Goal: Register for event/course

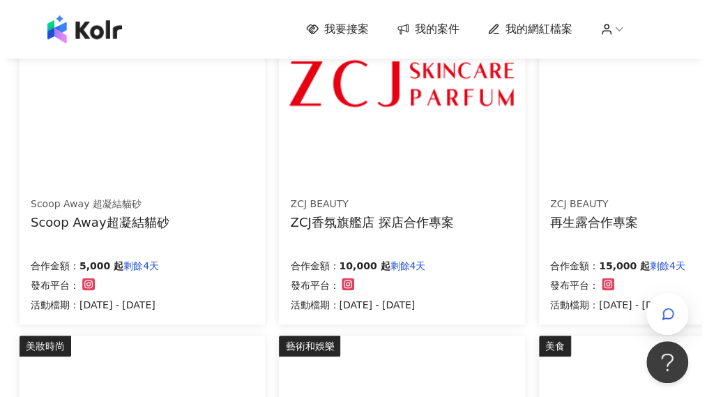
scroll to position [558, 0]
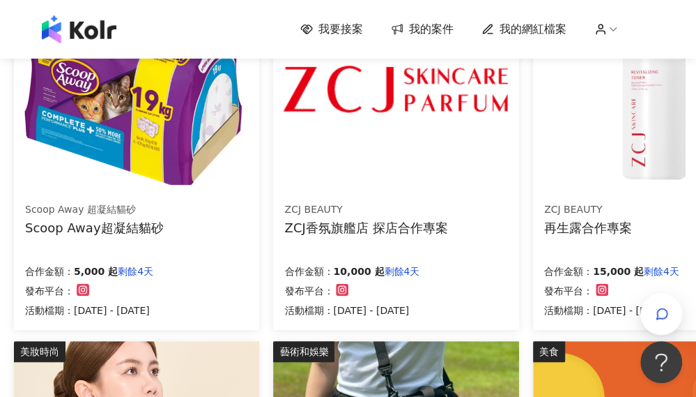
drag, startPoint x: 637, startPoint y: 227, endPoint x: 346, endPoint y: 256, distance: 292.7
click at [346, 256] on div "ZCJ BEAUTY ZCJ香氛旗艦店 探店合作專案 合作金額： 10,000 起 剩餘4天 發布平台： 活動檔期：[DATE] - [DATE]" at bounding box center [395, 259] width 245 height 139
click at [388, 220] on div "ZCJ香氛旗艦店 探店合作專案" at bounding box center [365, 227] width 163 height 17
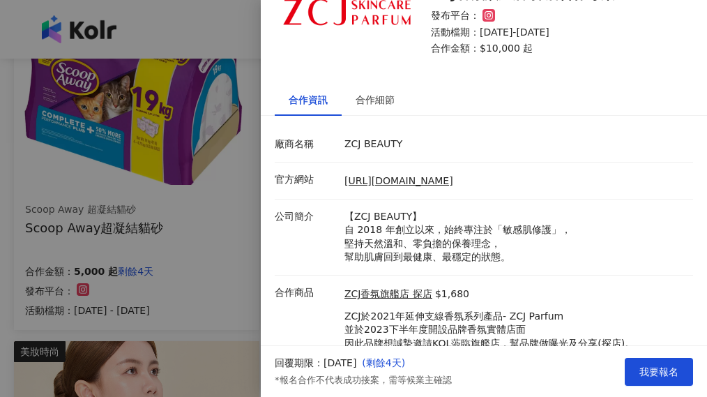
scroll to position [121, 0]
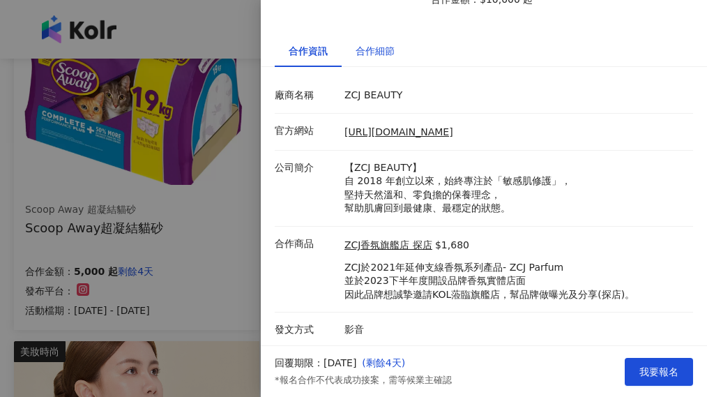
click at [371, 52] on div "合作細節" at bounding box center [374, 50] width 39 height 15
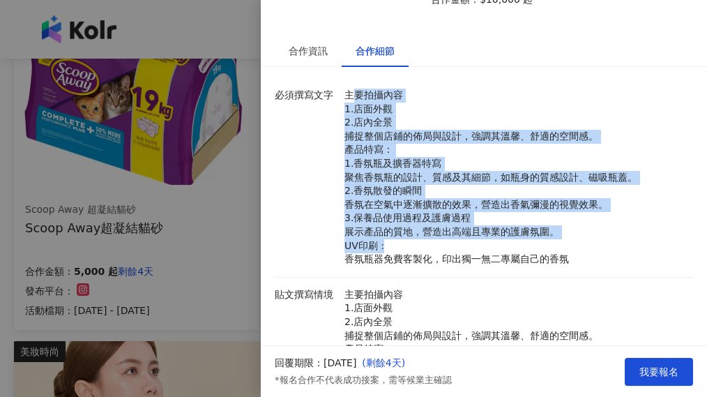
drag, startPoint x: 355, startPoint y: 95, endPoint x: 403, endPoint y: 253, distance: 164.5
click at [402, 252] on p "主要拍攝內容 1.店面外觀 2.店內全景 捕捉整個店鋪的佈局與設計，強調其溫馨、舒適的空間感。 產品特寫： 1.香氛瓶及擴香器特寫 聚焦香氛瓶的設計、質感及其…" at bounding box center [515, 178] width 342 height 178
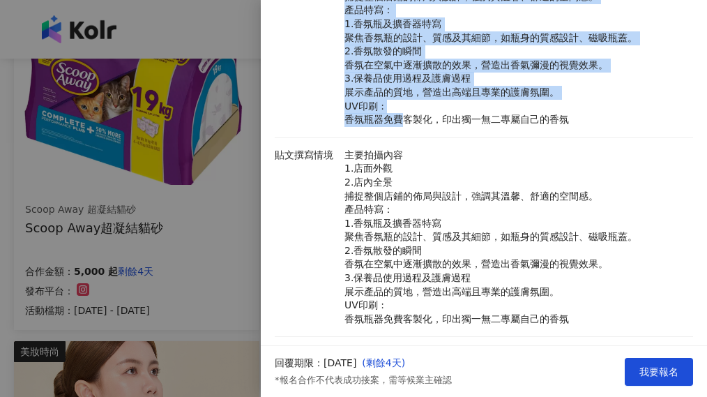
scroll to position [455, 0]
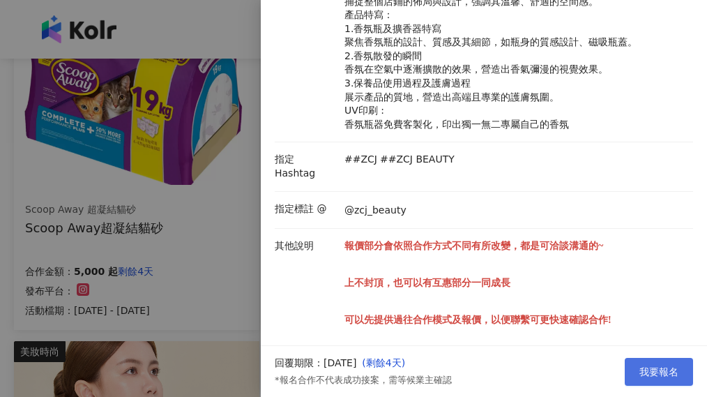
click at [641, 366] on span "我要報名" at bounding box center [658, 371] width 39 height 11
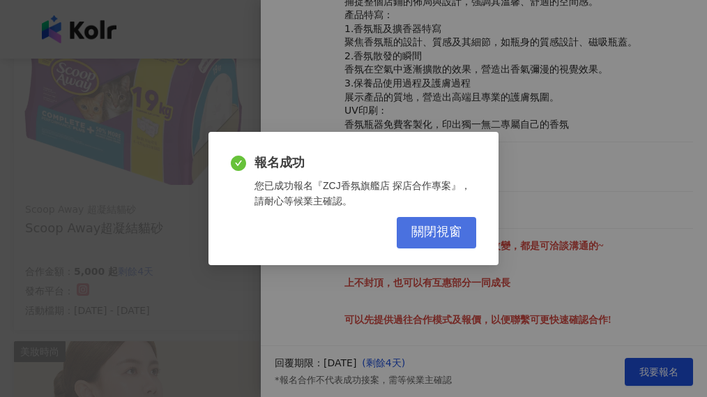
click at [435, 222] on button "關閉視窗" at bounding box center [436, 232] width 79 height 31
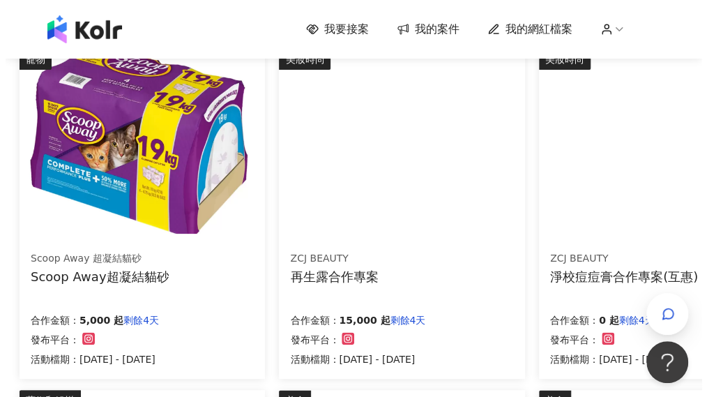
scroll to position [488, 0]
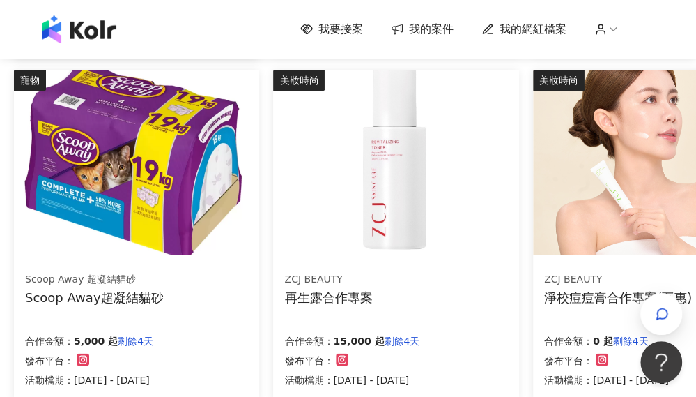
click at [240, 262] on div "Scoop Away 超凝結貓砂 Scoop Away超凝結貓砂 合作金額： 5,000 起 剩餘4天 發布平台： 活動檔期：[DATE] - [DATE]" at bounding box center [136, 329] width 245 height 139
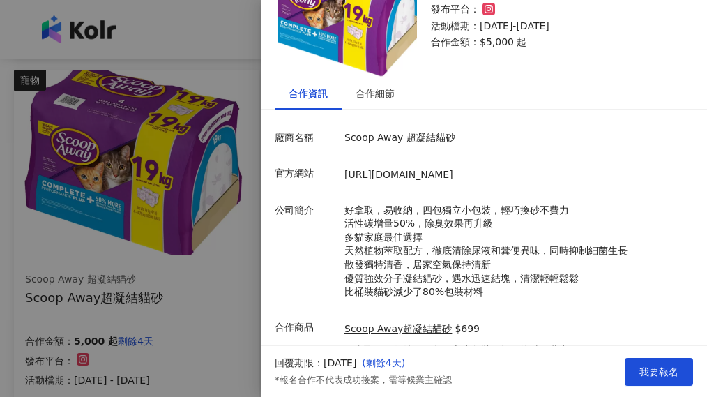
scroll to position [67, 0]
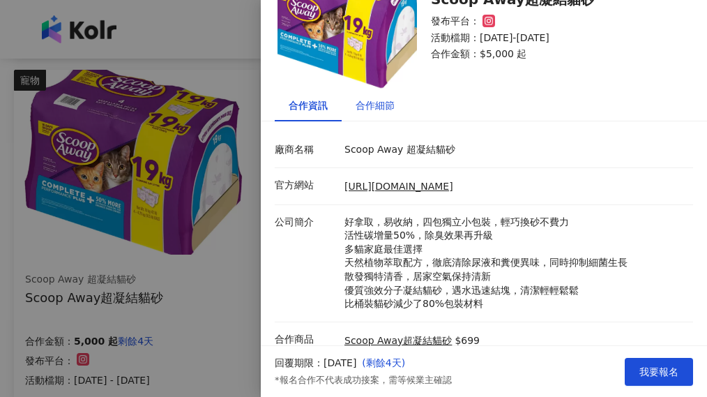
click at [388, 109] on div "合作細節" at bounding box center [374, 105] width 39 height 15
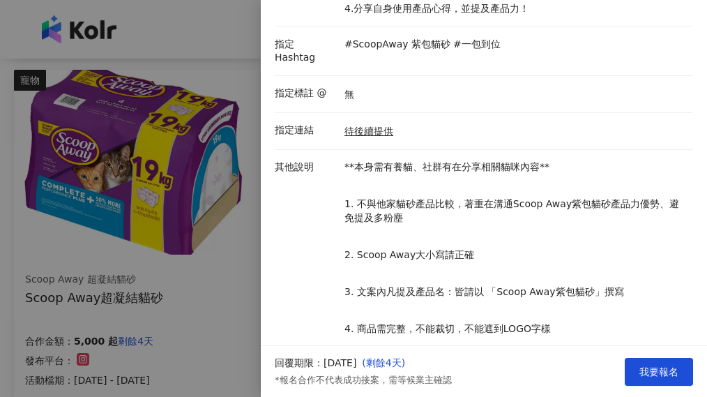
scroll to position [415, 0]
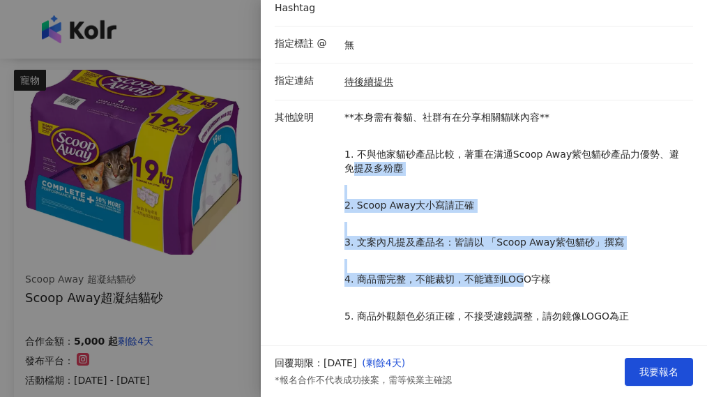
drag, startPoint x: 348, startPoint y: 149, endPoint x: 516, endPoint y: 266, distance: 204.4
click at [516, 267] on p "**本身需有養貓、社群有在分享相關貓咪內容** 1. 不與他家貓砂產品比較，著重在溝通Scoop Away紫包貓砂產品力優勢、避免提及多粉塵 2. Scoop…" at bounding box center [515, 266] width 342 height 310
click at [516, 273] on p "4. 商品需完整，不能裁切，不能遮到LOGO字樣" at bounding box center [515, 280] width 342 height 14
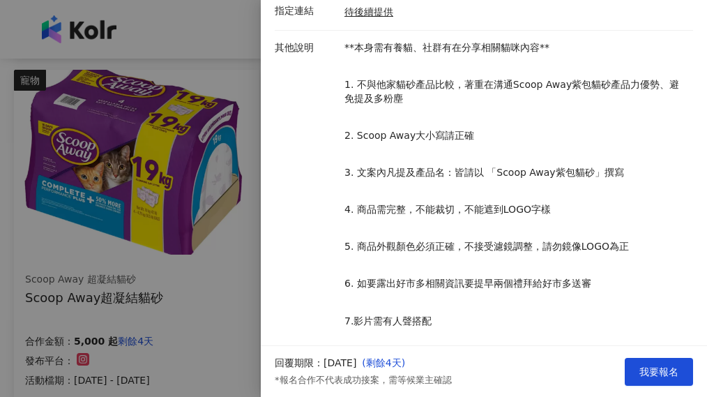
scroll to position [487, 0]
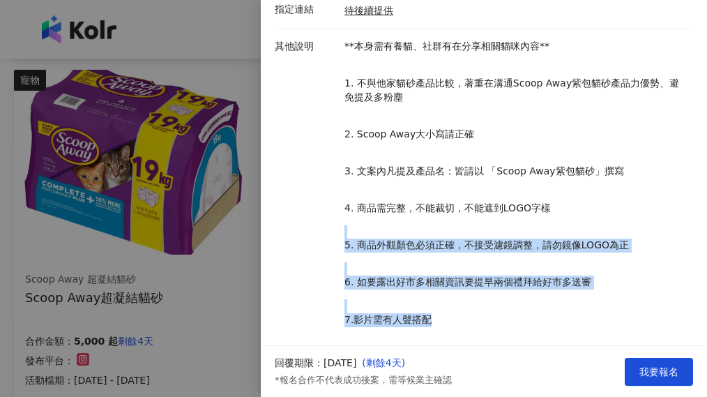
drag, startPoint x: 422, startPoint y: 210, endPoint x: 538, endPoint y: 302, distance: 147.8
click at [538, 305] on p "**本身需有養貓、社群有在分享相關貓咪內容** 1. 不與他家貓砂產品比較，著重在溝通Scoop Away紫包貓砂產品力優勢、避免提及多粉塵 2. Scoop…" at bounding box center [515, 195] width 342 height 310
click at [538, 313] on p "7.影片需有人聲搭配" at bounding box center [515, 320] width 342 height 14
click at [541, 238] on p "5. 商品外觀顏色必須正確，不接受濾鏡調整，請勿鏡像LOGO為正" at bounding box center [515, 245] width 342 height 14
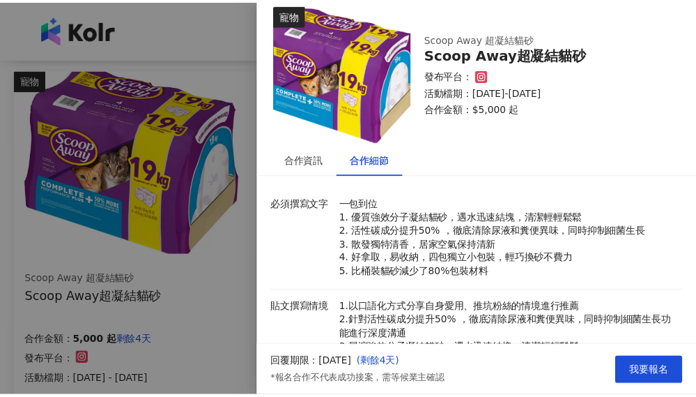
scroll to position [0, 0]
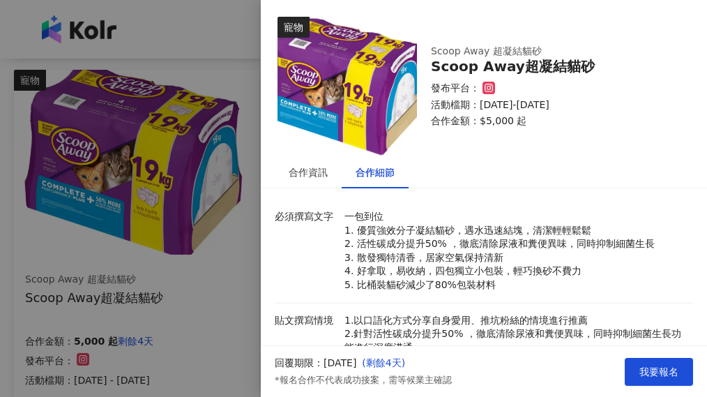
click at [211, 261] on div at bounding box center [353, 198] width 707 height 397
